Goal: Check status: Check status

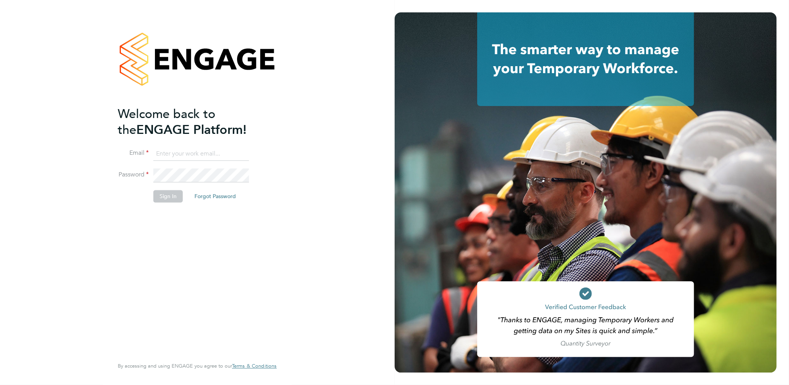
click at [213, 149] on input at bounding box center [201, 154] width 96 height 14
click at [177, 152] on input at bounding box center [201, 154] width 96 height 14
type input "billy.mcnamara@regensolutions.co.uk"
click at [172, 200] on button "Sign In" at bounding box center [167, 197] width 29 height 12
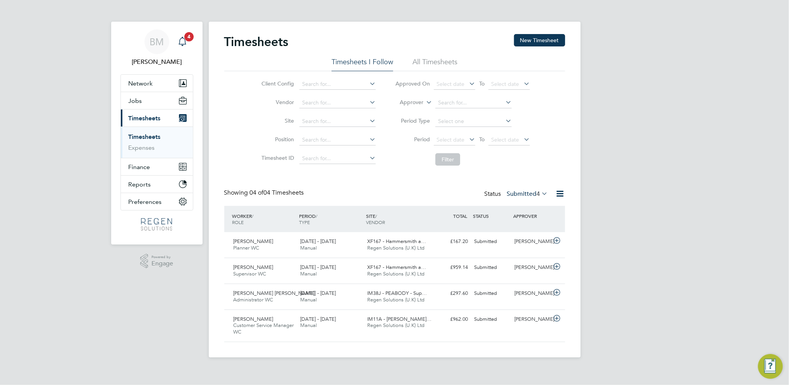
click at [184, 41] on icon "Main navigation" at bounding box center [182, 41] width 9 height 9
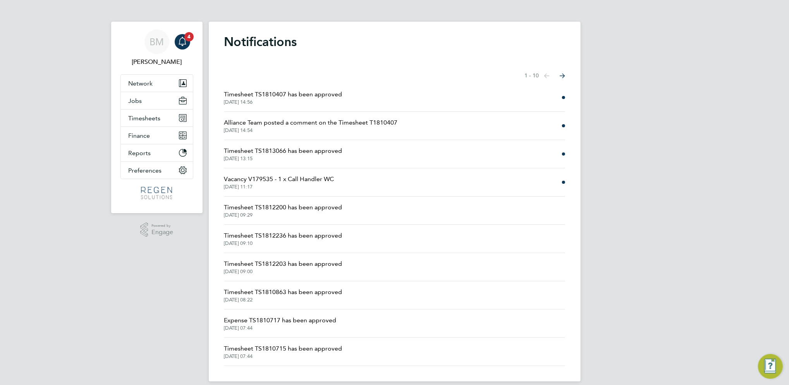
click at [312, 100] on span "[DATE] 14:56" at bounding box center [283, 102] width 118 height 6
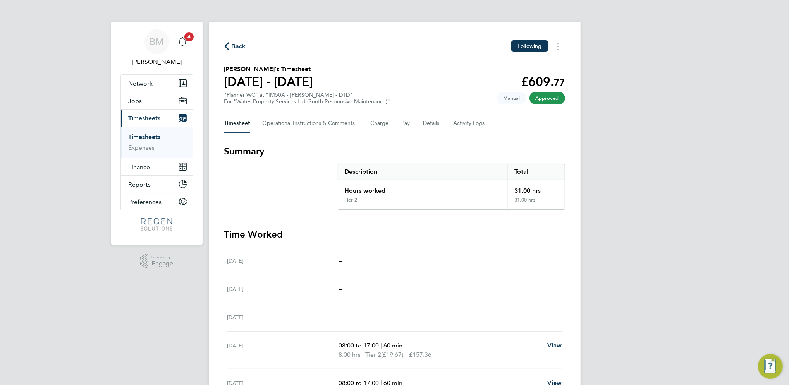
click at [145, 136] on link "Timesheets" at bounding box center [145, 136] width 32 height 7
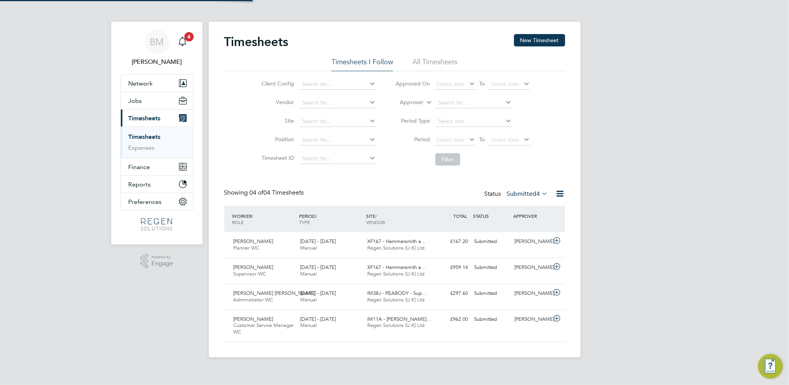
scroll to position [19, 67]
click at [518, 193] on label "Submitted 4" at bounding box center [527, 194] width 41 height 8
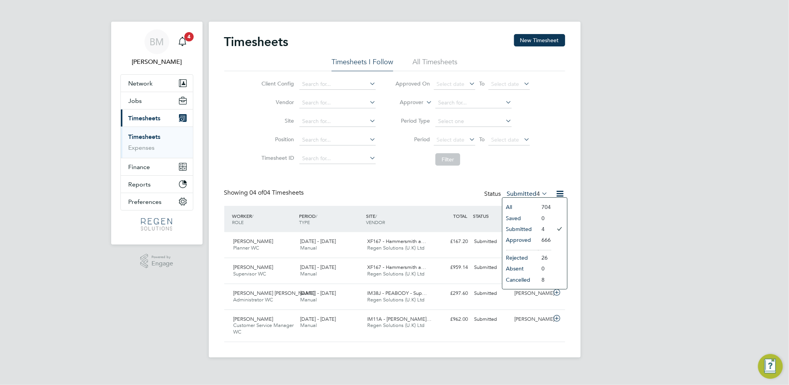
click at [525, 241] on li "Approved" at bounding box center [520, 240] width 36 height 11
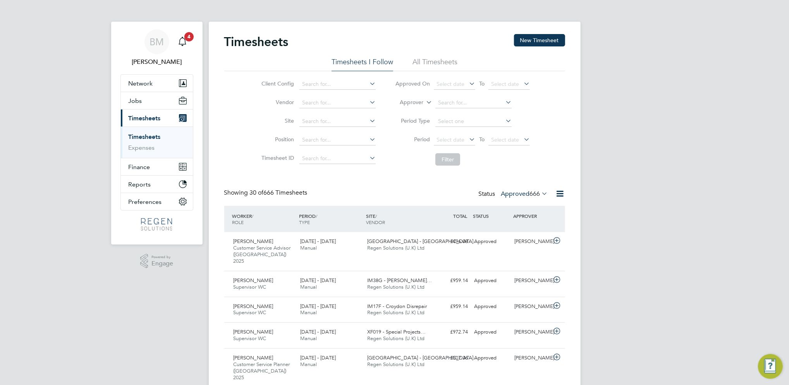
click at [521, 194] on label "Approved 666" at bounding box center [524, 194] width 47 height 8
click at [516, 228] on li "Submitted" at bounding box center [518, 229] width 36 height 11
